Goal: Information Seeking & Learning: Check status

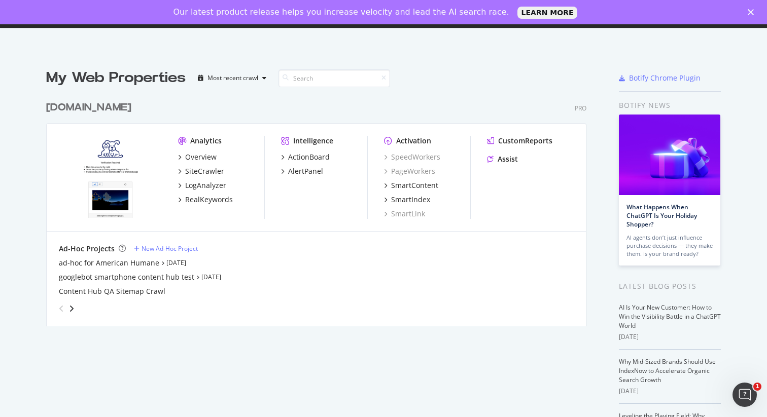
click at [754, 18] on div "Our latest product release helps you increase velocity and lead the AI search r…" at bounding box center [383, 12] width 767 height 16
click at [749, 15] on icon "Close" at bounding box center [750, 12] width 6 height 6
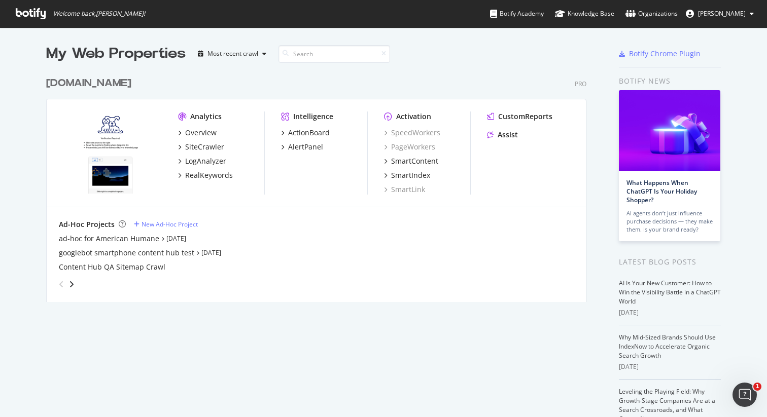
scroll to position [4, 0]
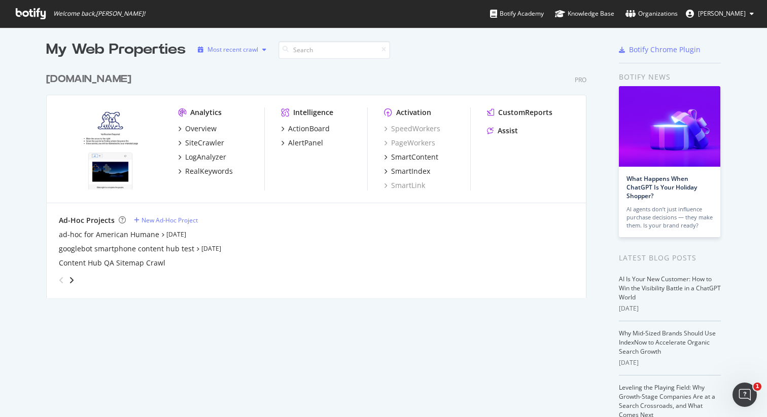
click at [241, 48] on div "Most recent crawl" at bounding box center [232, 50] width 51 height 6
click at [244, 66] on div "Most recent crawl" at bounding box center [242, 66] width 53 height 9
click at [326, 233] on div "ad-hoc for American Humane Jul 16th 25" at bounding box center [316, 235] width 515 height 10
click at [178, 158] on div "LogAnalyzer" at bounding box center [202, 157] width 48 height 10
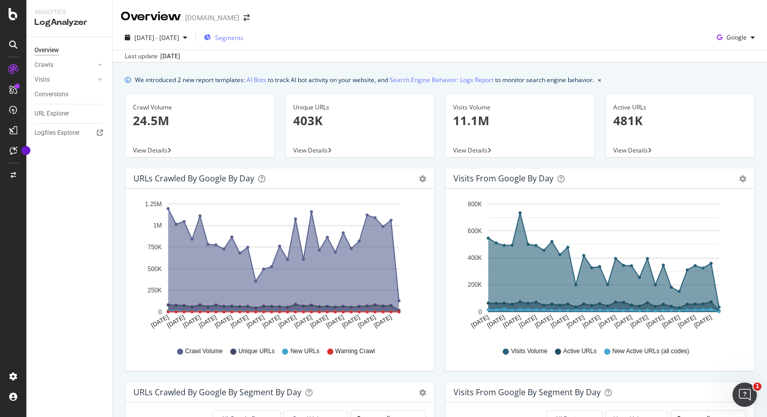
click at [243, 42] on div "Segments" at bounding box center [224, 37] width 40 height 15
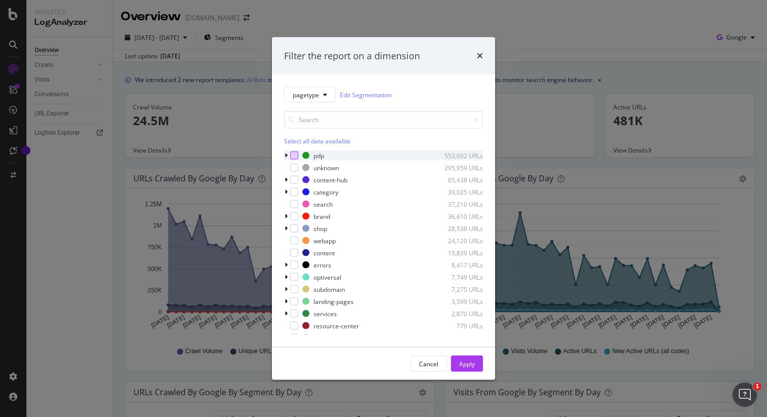
click at [296, 155] on div "modal" at bounding box center [294, 156] width 8 height 8
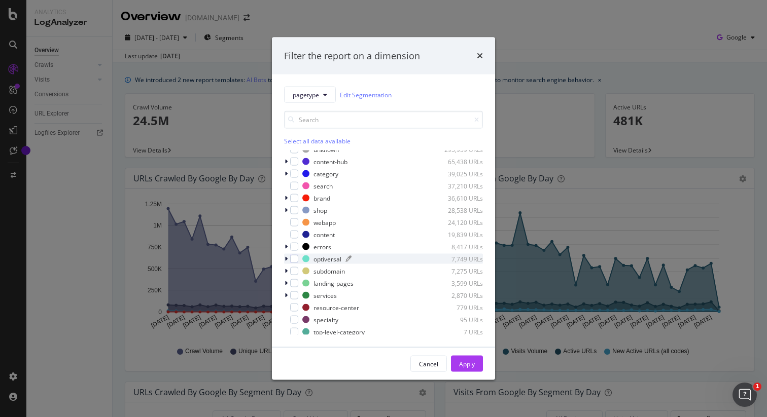
scroll to position [23, 0]
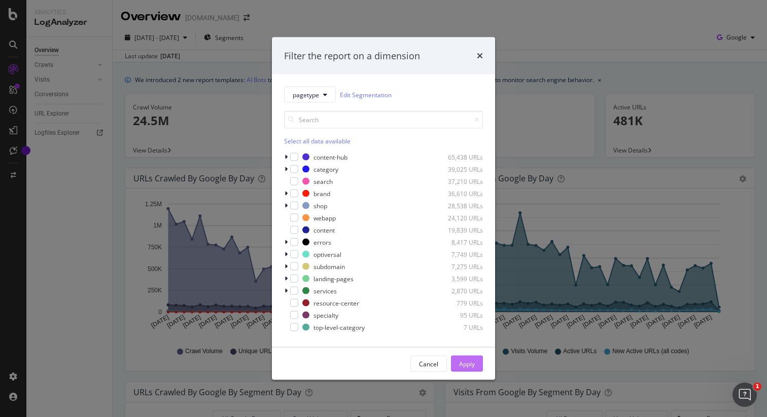
click at [466, 362] on div "Apply" at bounding box center [467, 364] width 16 height 9
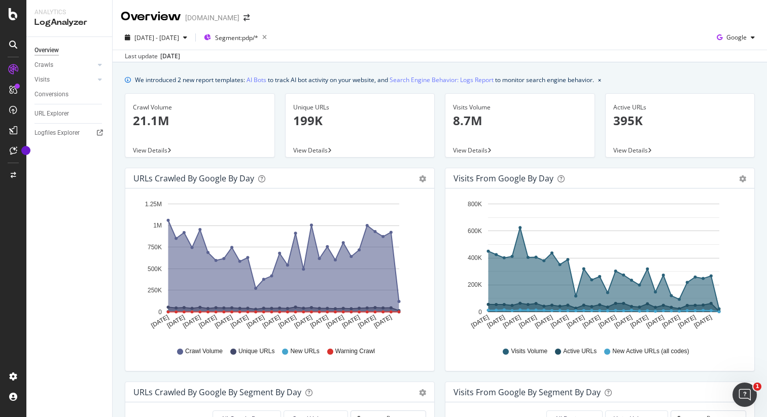
click at [370, 42] on div "2025 Jul. 22nd - Aug. 20th Segment: pdp/* Google" at bounding box center [440, 39] width 654 height 20
click at [258, 39] on span "Segment: pdp/*" at bounding box center [236, 37] width 43 height 9
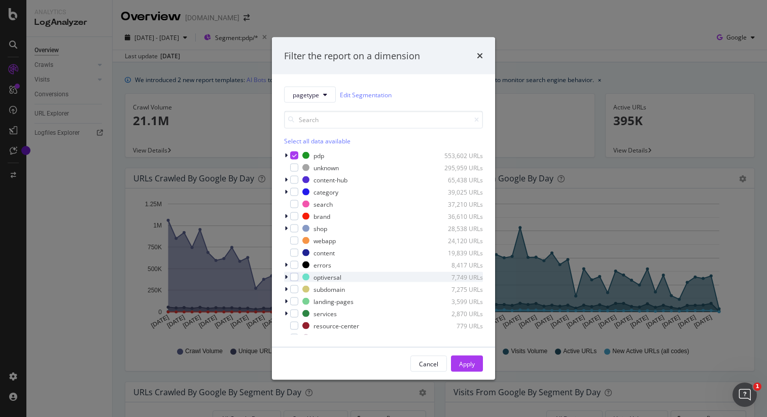
scroll to position [32, 0]
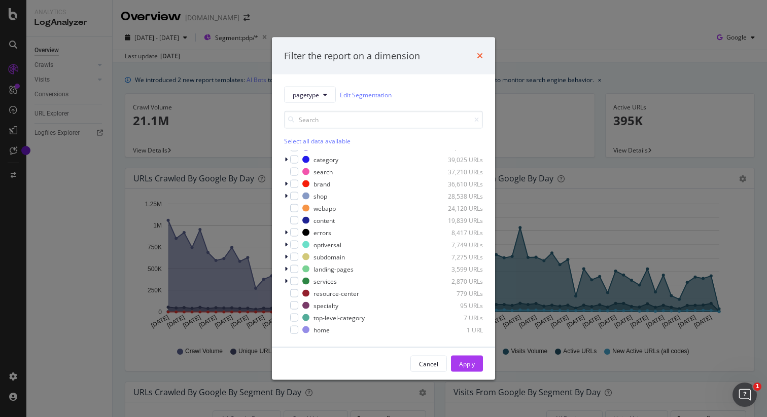
click at [479, 53] on icon "times" at bounding box center [480, 56] width 6 height 8
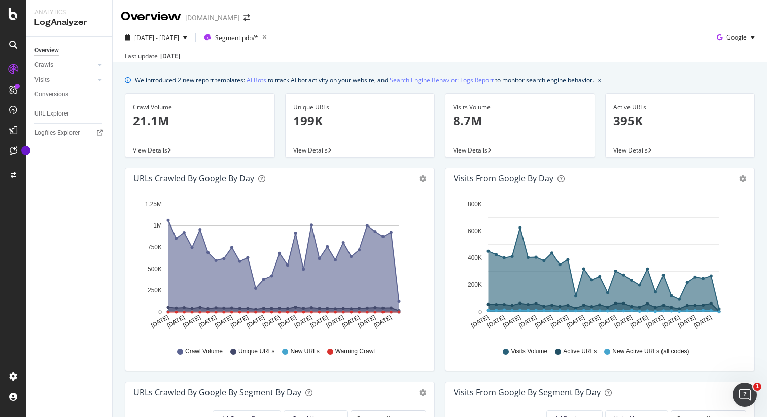
click at [305, 54] on div "Last update Aug. 20, 2025" at bounding box center [440, 56] width 654 height 12
click at [262, 58] on div "Last update Aug. 20, 2025" at bounding box center [440, 56] width 654 height 12
click at [258, 36] on span "Segment: pdp/*" at bounding box center [236, 37] width 43 height 9
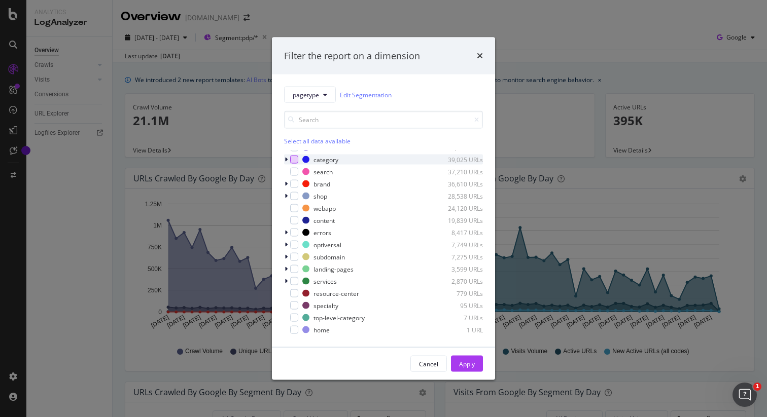
click at [295, 160] on div "modal" at bounding box center [294, 160] width 8 height 8
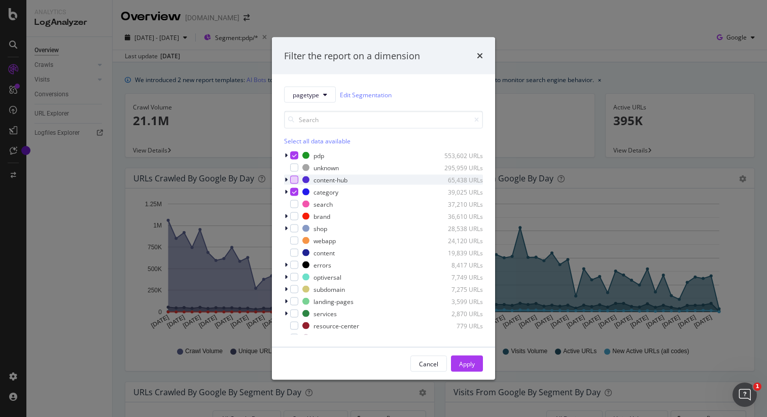
click at [294, 183] on div "modal" at bounding box center [294, 180] width 8 height 8
click at [294, 195] on div "modal" at bounding box center [294, 192] width 8 height 8
click at [294, 157] on icon "modal" at bounding box center [294, 155] width 5 height 5
click at [481, 368] on button "Apply" at bounding box center [467, 364] width 32 height 16
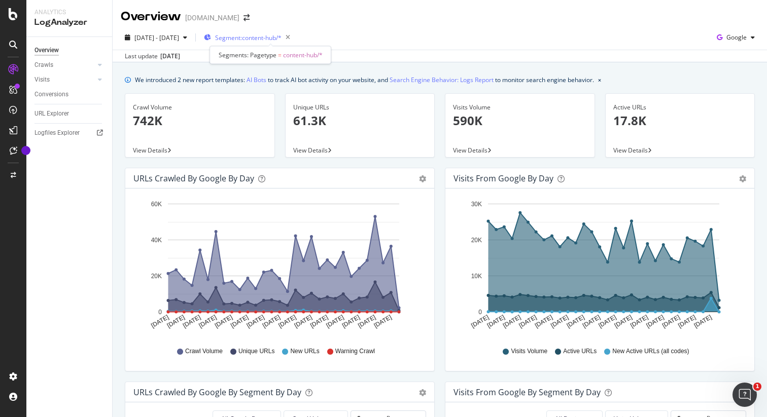
click at [264, 39] on span "Segment: content-hub/*" at bounding box center [248, 37] width 66 height 9
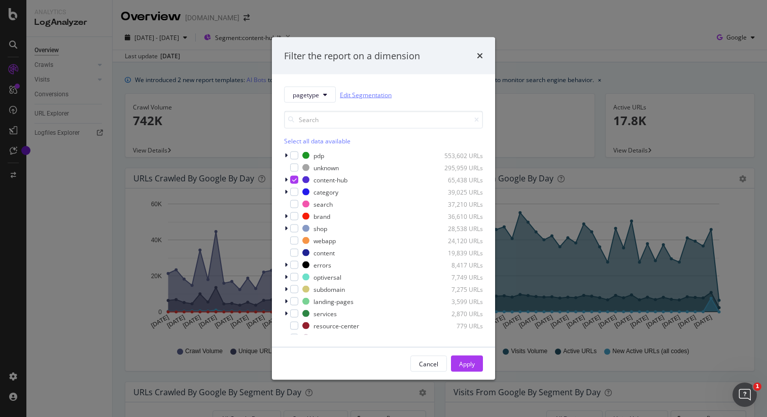
click at [378, 95] on link "Edit Segmentation" at bounding box center [366, 94] width 52 height 11
click at [482, 55] on icon "times" at bounding box center [480, 56] width 6 height 8
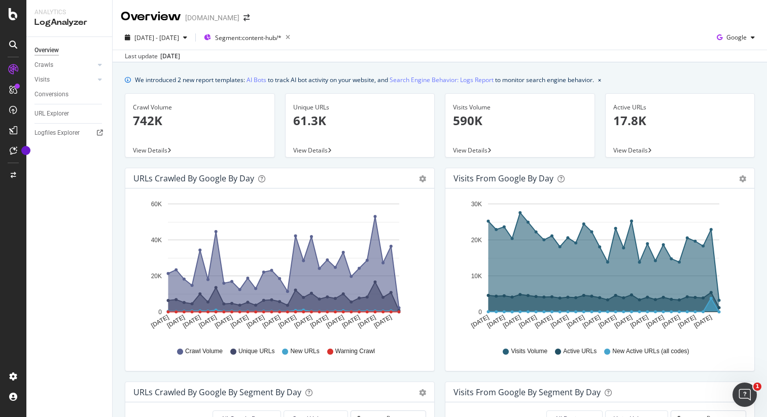
click at [332, 37] on div "2025 Jul. 22nd - Aug. 20th Segment: content-hub/* Google" at bounding box center [440, 39] width 654 height 20
click at [247, 58] on div "Last update Aug. 20, 2025" at bounding box center [440, 56] width 654 height 12
click at [168, 58] on div "Aug. 20, 2025" at bounding box center [170, 56] width 20 height 9
click at [163, 54] on div "Aug. 20, 2025" at bounding box center [170, 56] width 20 height 9
click at [187, 38] on icon "button" at bounding box center [185, 37] width 4 height 6
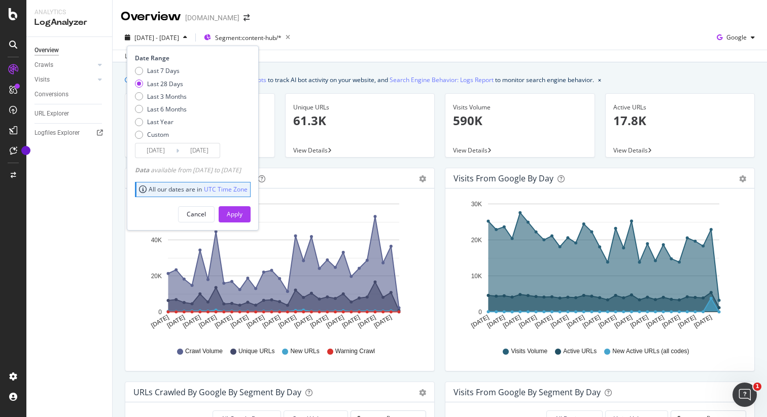
click at [337, 54] on div "Last update Aug. 20, 2025" at bounding box center [440, 56] width 654 height 12
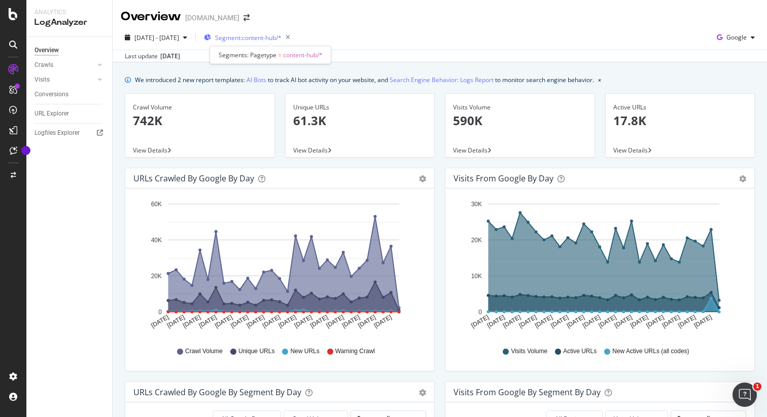
click at [281, 38] on span "Segment: content-hub/*" at bounding box center [248, 37] width 66 height 9
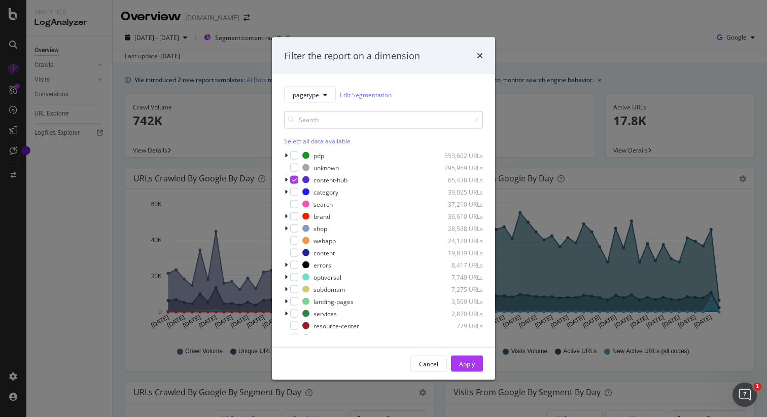
click at [362, 123] on input "modal" at bounding box center [383, 120] width 199 height 18
click at [325, 96] on icon "modal" at bounding box center [325, 95] width 4 height 6
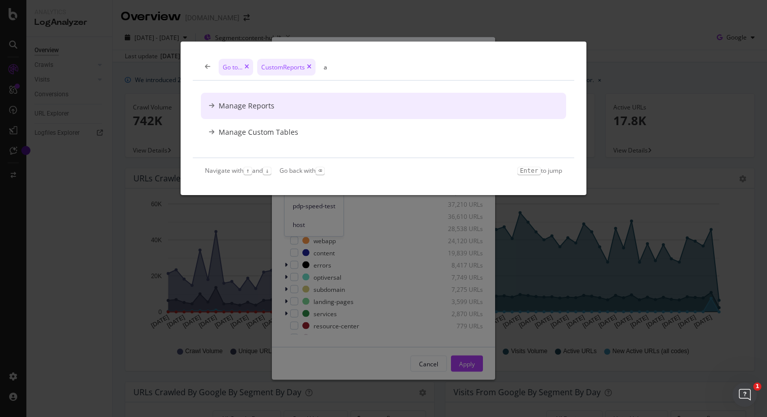
click at [327, 64] on input "a" at bounding box center [443, 67] width 238 height 9
type input "a"
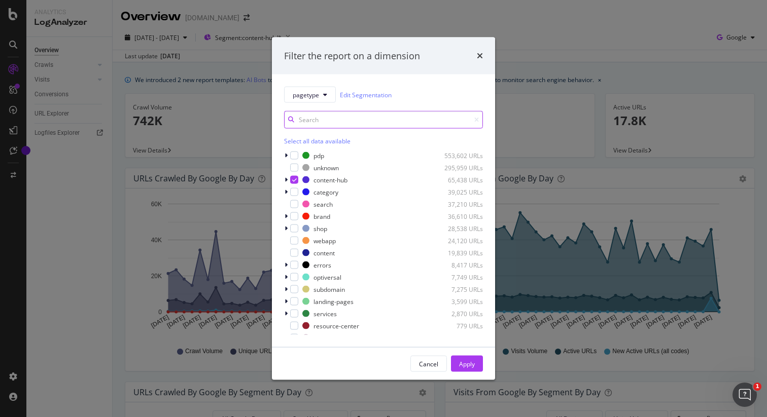
click at [314, 123] on input "modal" at bounding box center [383, 120] width 199 height 18
type input "s"
click at [357, 96] on link "Edit Segmentation" at bounding box center [366, 94] width 52 height 11
click at [481, 53] on icon "times" at bounding box center [480, 56] width 6 height 8
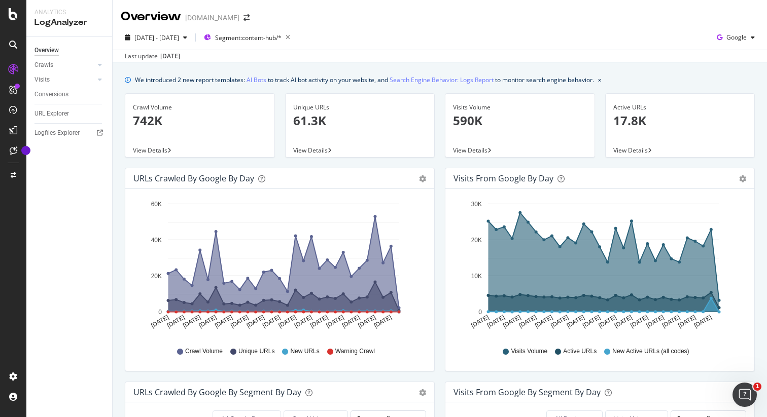
click at [332, 38] on div "2025 Jul. 22nd - Aug. 20th Segment: content-hub/* Google" at bounding box center [440, 39] width 654 height 20
click at [336, 35] on div "2025 Jul. 22nd - Aug. 20th Segment: content-hub/* Google" at bounding box center [440, 39] width 654 height 20
click at [42, 68] on div "Crawls" at bounding box center [43, 65] width 19 height 11
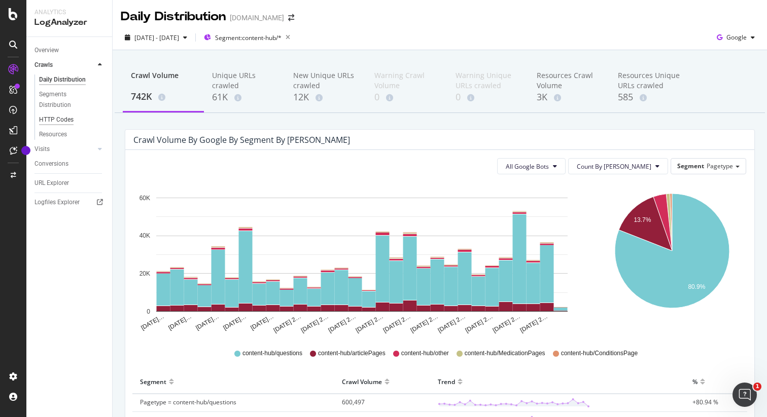
click at [63, 122] on div "HTTP Codes" at bounding box center [56, 120] width 34 height 11
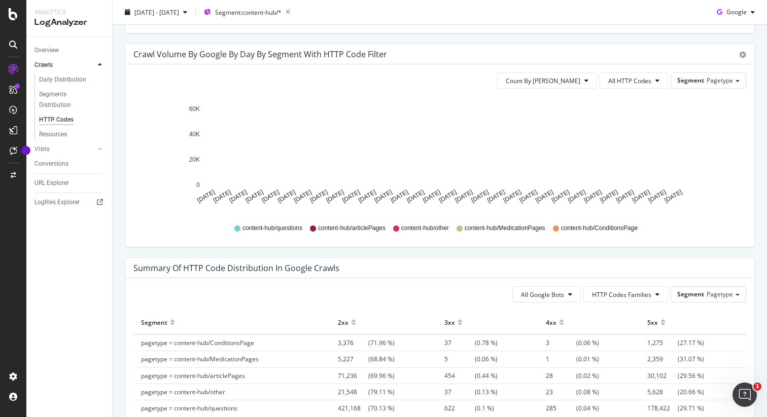
scroll to position [631, 0]
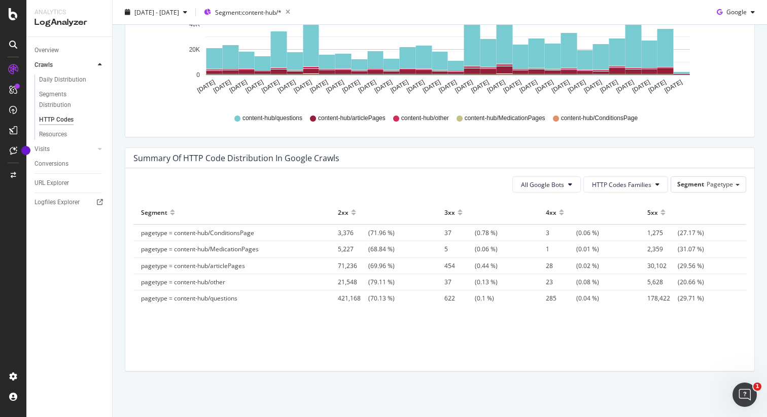
click at [233, 249] on span "pagetype = content-hub/MedicationPages" at bounding box center [200, 249] width 118 height 9
click at [222, 267] on span "pagetype = content-hub/articlePages" at bounding box center [193, 266] width 104 height 9
click at [215, 281] on span "pagetype = content-hub/other" at bounding box center [183, 282] width 84 height 9
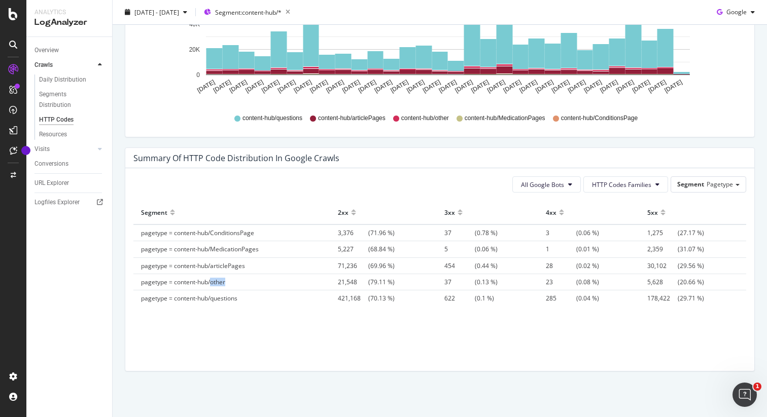
click at [215, 281] on span "pagetype = content-hub/other" at bounding box center [183, 282] width 84 height 9
click at [224, 294] on span "pagetype = content-hub/questions" at bounding box center [189, 298] width 96 height 9
click at [291, 315] on div "Segment 2xx 3xx 4xx 5xx pagetype = content-hub/ConditionsPage 3,376 (71.96 %) 3…" at bounding box center [439, 273] width 613 height 145
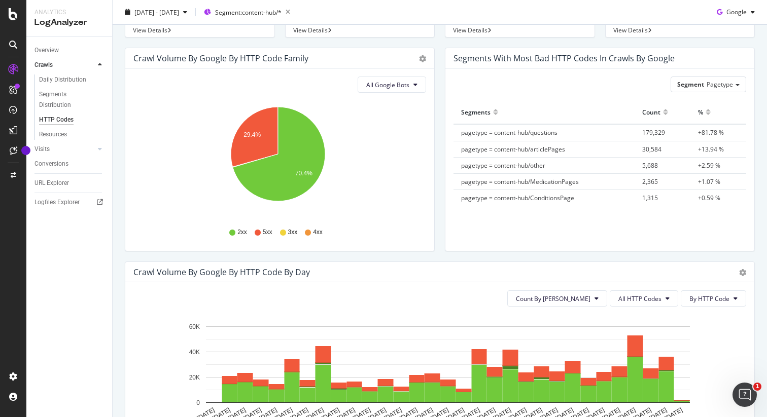
scroll to position [110, 0]
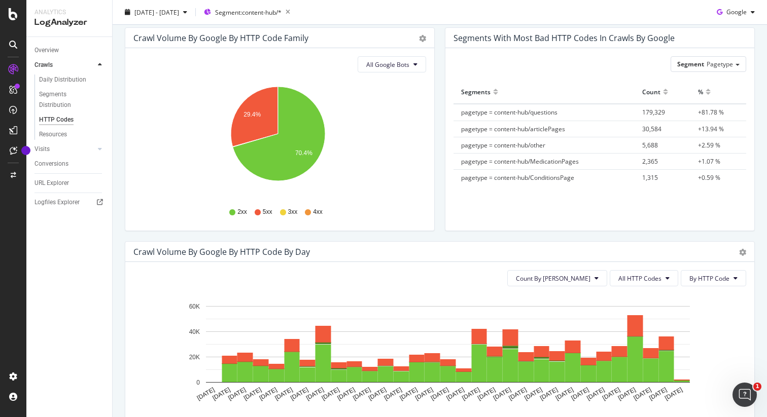
click at [231, 213] on icon at bounding box center [232, 212] width 6 height 6
click at [284, 213] on div "3xx" at bounding box center [289, 212] width 18 height 9
click at [310, 213] on div "4xx" at bounding box center [314, 212] width 18 height 9
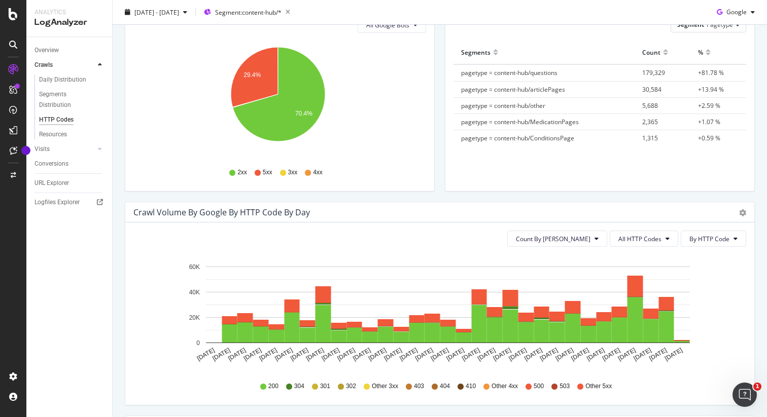
scroll to position [138, 0]
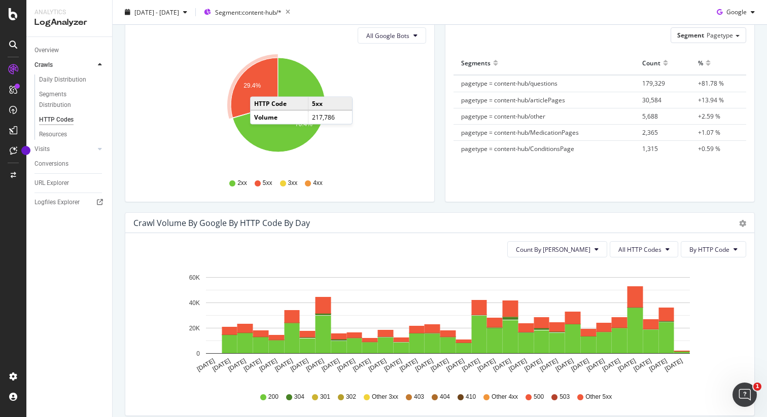
click at [257, 83] on text "29.4%" at bounding box center [251, 85] width 17 height 7
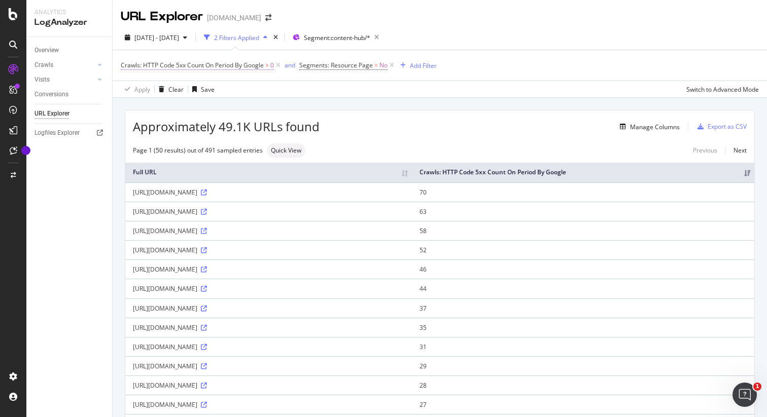
click at [237, 68] on span "Crawls: HTTP Code 5xx Count On Period By Google" at bounding box center [192, 65] width 143 height 9
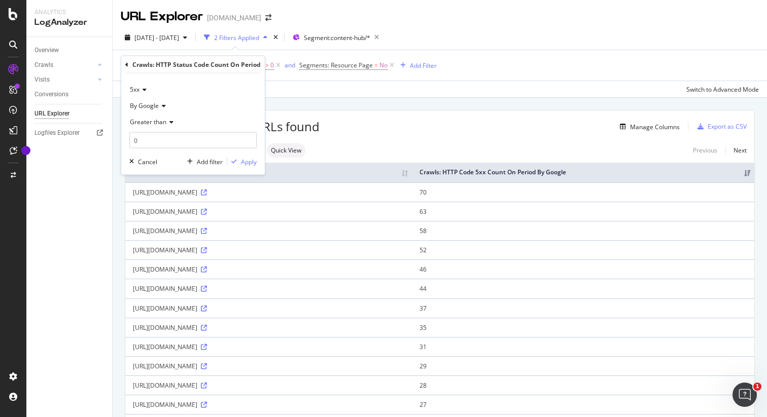
click at [200, 64] on div "Crawls: HTTP Status Code Count On Period" at bounding box center [196, 64] width 128 height 9
click at [354, 88] on div "Apply Clear Save Switch to Advanced Mode" at bounding box center [440, 89] width 654 height 17
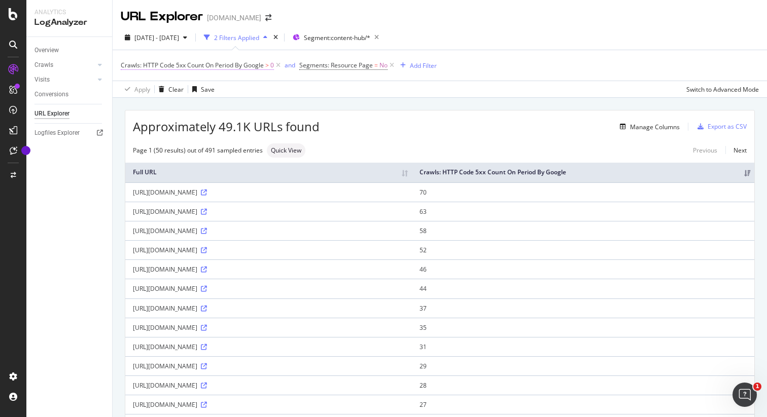
click at [148, 66] on span "Crawls: HTTP Code 5xx Count On Period By Google" at bounding box center [192, 65] width 143 height 9
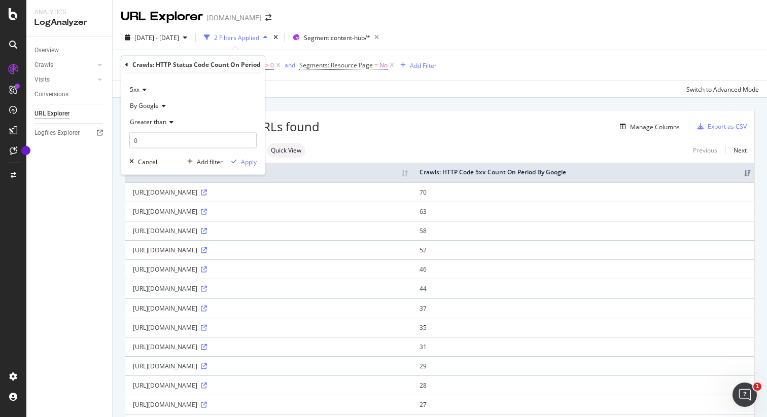
click at [127, 64] on icon at bounding box center [126, 64] width 3 height 6
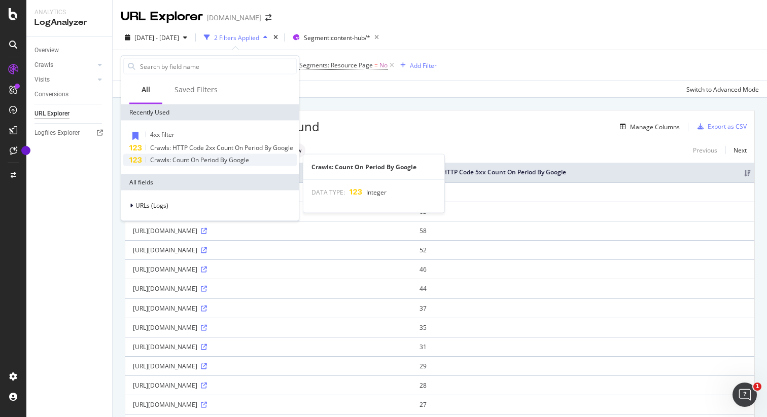
click at [203, 161] on span "Crawls: Count On Period By Google" at bounding box center [199, 160] width 99 height 9
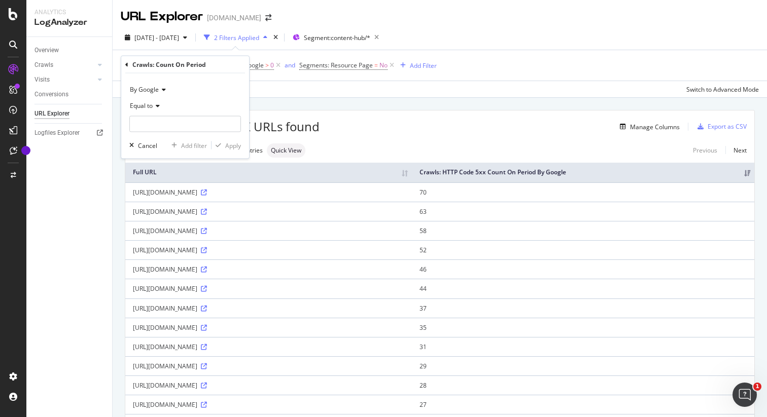
click at [157, 103] on icon at bounding box center [156, 106] width 7 height 6
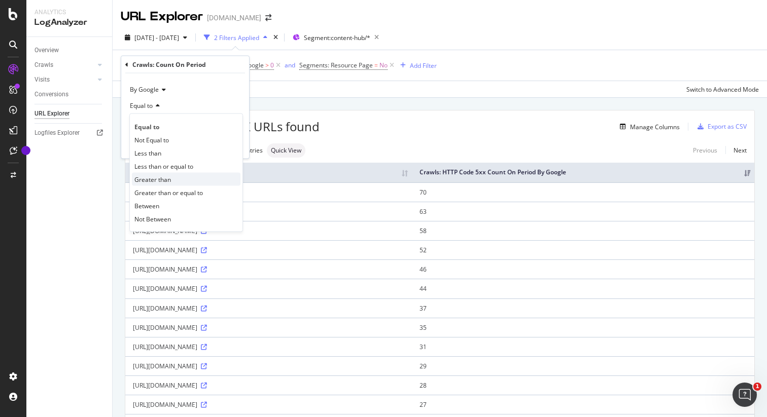
click at [152, 178] on span "Greater than" at bounding box center [152, 179] width 37 height 9
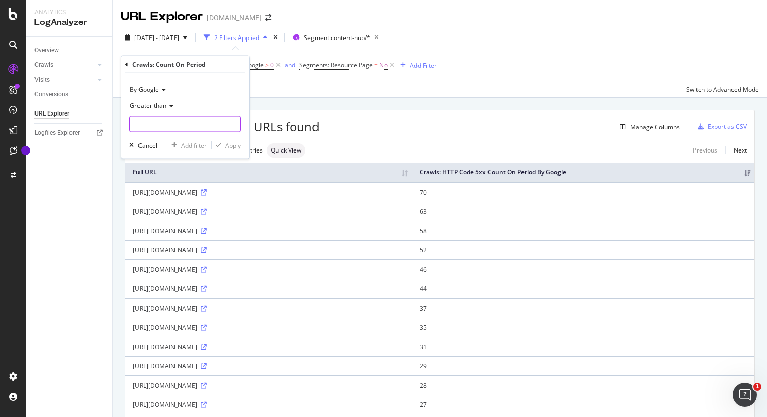
click at [161, 129] on input "number" at bounding box center [185, 124] width 112 height 16
type input "0"
click at [232, 144] on div "Apply" at bounding box center [233, 145] width 16 height 9
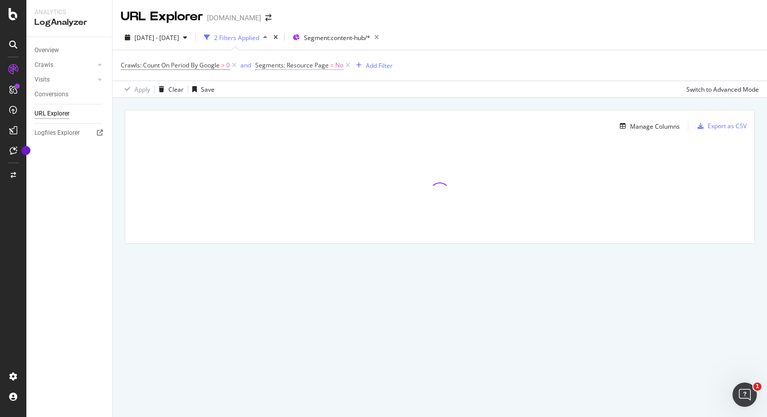
click at [306, 63] on span "Segments: Resource Page" at bounding box center [292, 65] width 74 height 9
click at [261, 66] on icon at bounding box center [262, 64] width 3 height 6
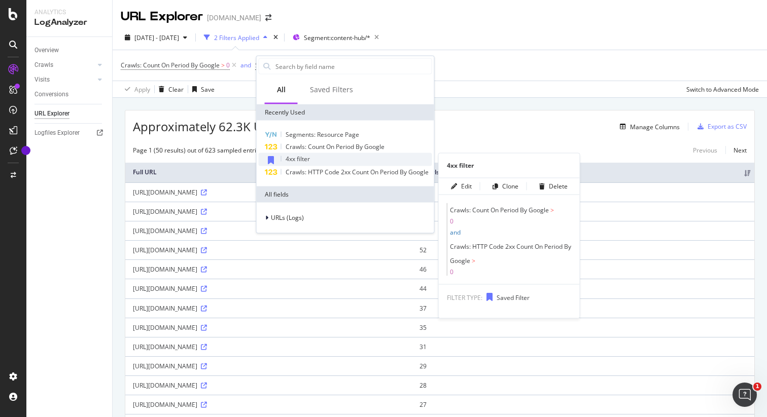
click at [299, 161] on span "4xx filter" at bounding box center [297, 159] width 24 height 9
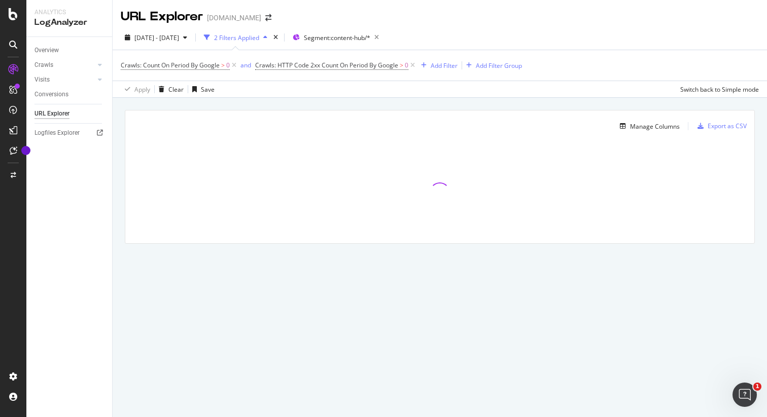
click at [267, 38] on icon "button" at bounding box center [265, 37] width 4 height 6
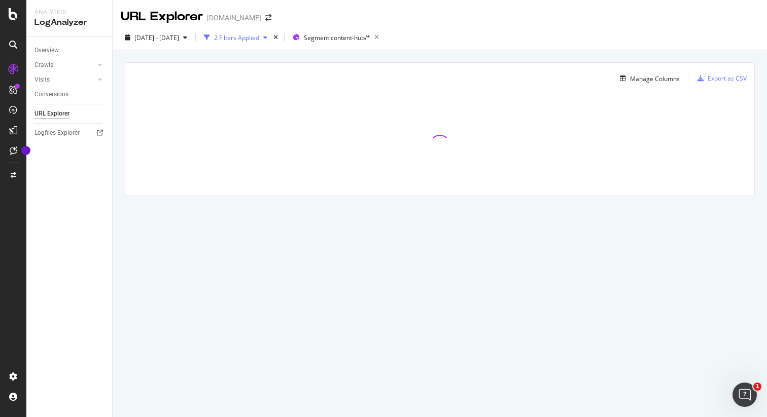
click at [267, 38] on icon "button" at bounding box center [265, 37] width 4 height 6
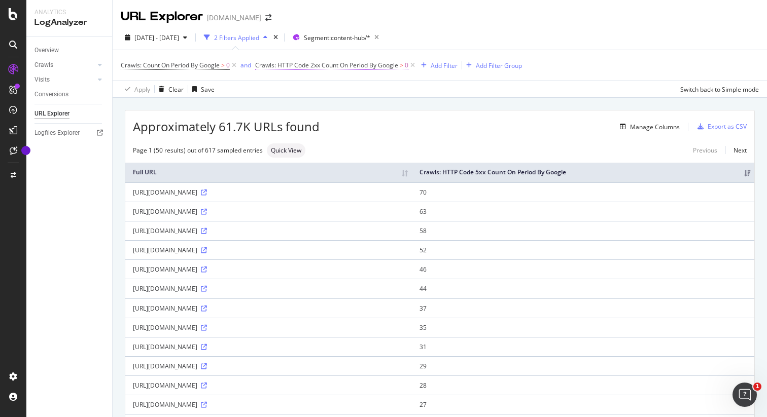
click at [333, 68] on span "Crawls: HTTP Code 2xx Count On Period By Google" at bounding box center [326, 65] width 143 height 9
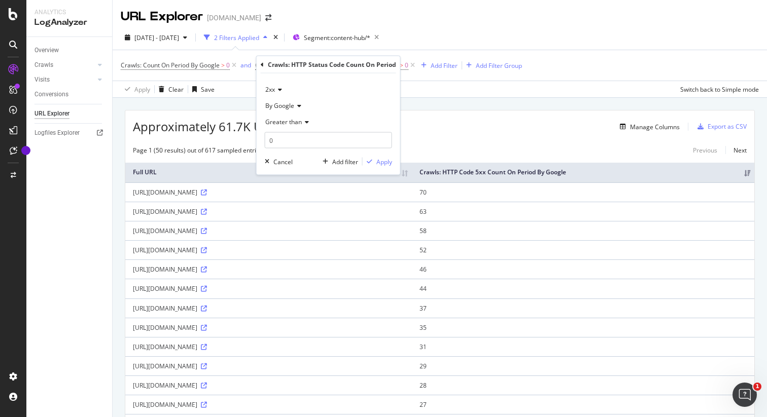
click at [281, 91] on icon at bounding box center [278, 90] width 7 height 6
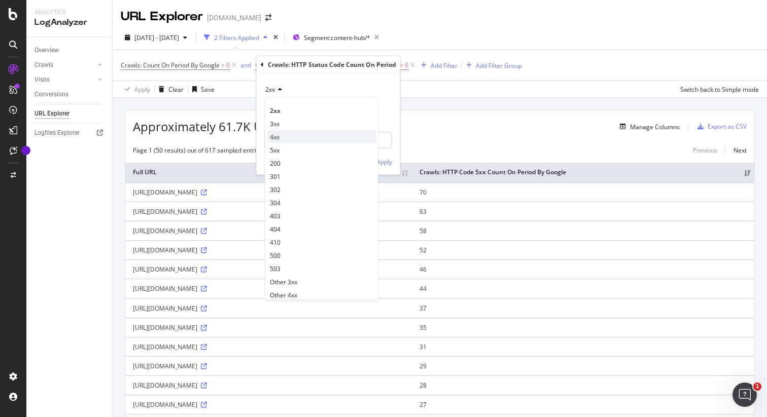
click at [283, 139] on div "4xx" at bounding box center [321, 136] width 109 height 13
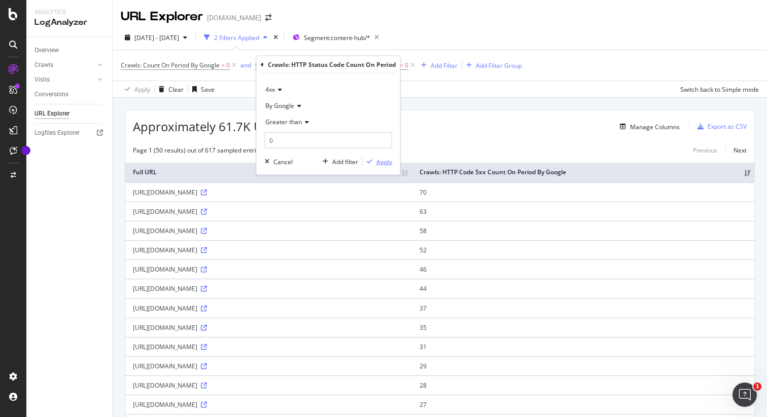
click at [387, 163] on div "Apply" at bounding box center [384, 161] width 16 height 9
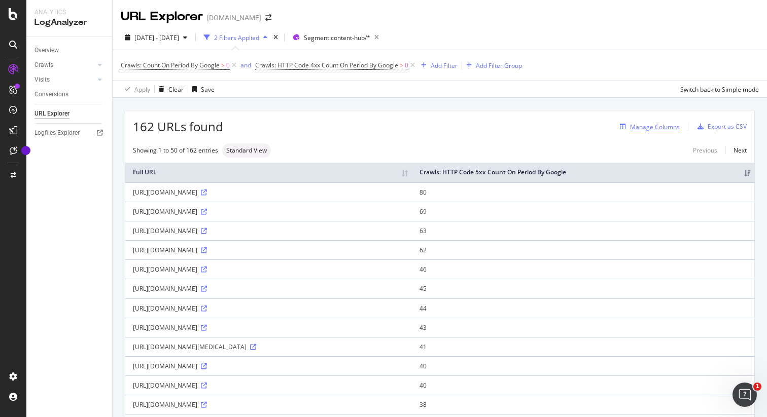
click at [663, 127] on div "Manage Columns" at bounding box center [655, 127] width 50 height 9
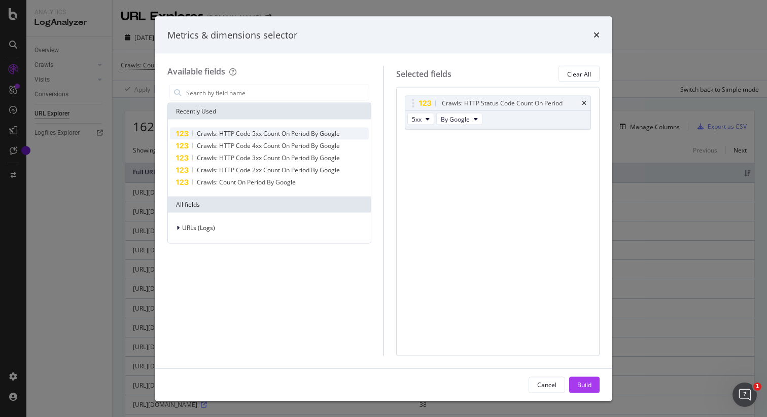
click at [258, 135] on span "Crawls: HTTP Code 5xx Count On Period By Google" at bounding box center [268, 133] width 143 height 9
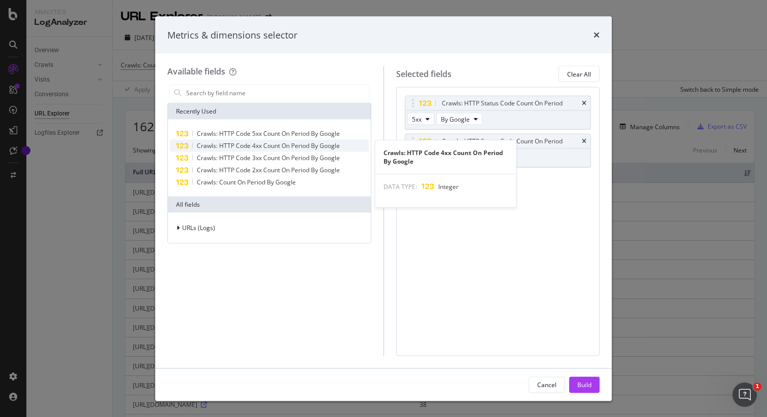
click at [267, 148] on span "Crawls: HTTP Code 4xx Count On Period By Google" at bounding box center [268, 145] width 143 height 9
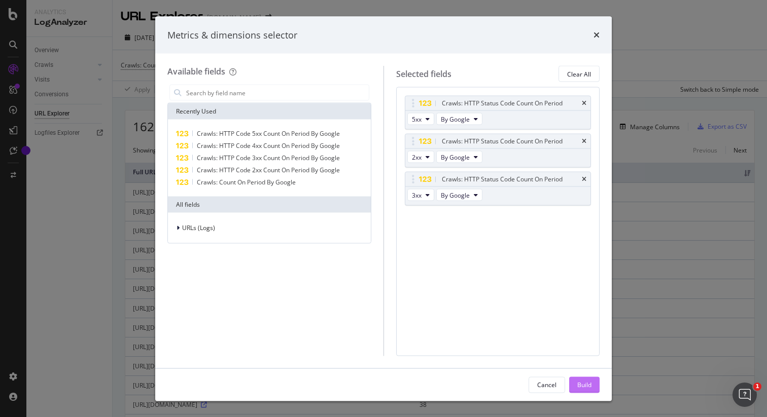
click at [581, 392] on div "Build" at bounding box center [584, 384] width 14 height 15
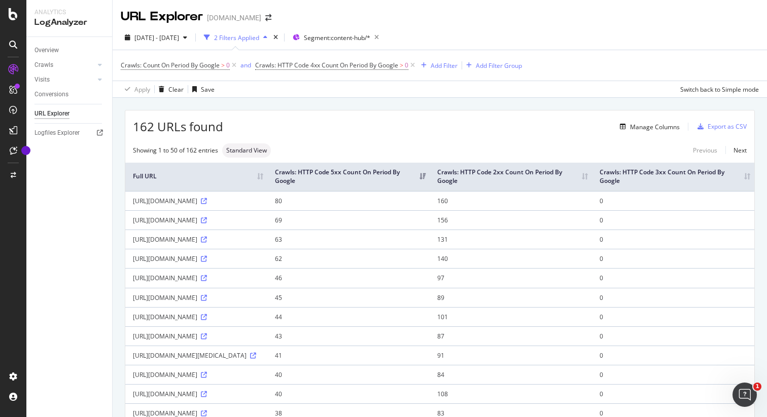
click at [430, 203] on td "80" at bounding box center [348, 200] width 162 height 19
click at [543, 202] on td "160" at bounding box center [511, 200] width 162 height 19
drag, startPoint x: 133, startPoint y: 203, endPoint x: 168, endPoint y: 210, distance: 35.8
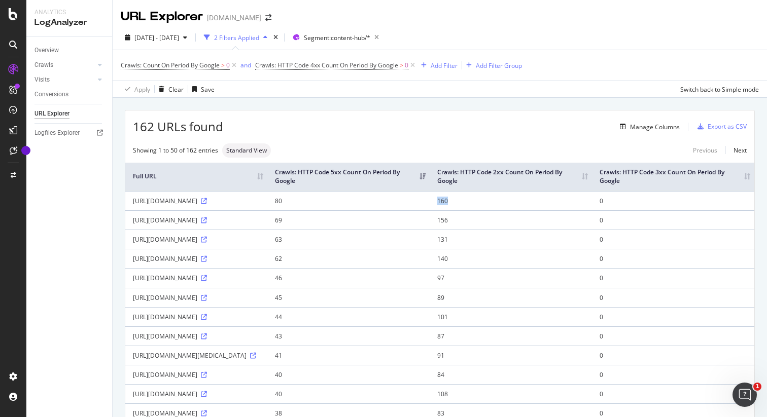
click at [168, 205] on div "https://www.petco.com/content/content-hub/home/articlePages/health-wellness/sig…" at bounding box center [196, 201] width 127 height 9
copy div "https://www.petco.com/content/content-hub/home/articlePages/health-wellness/sig…"
click at [377, 123] on div "Manage Columns" at bounding box center [451, 127] width 456 height 12
